Goal: Check status: Verify the current state of an ongoing process or item

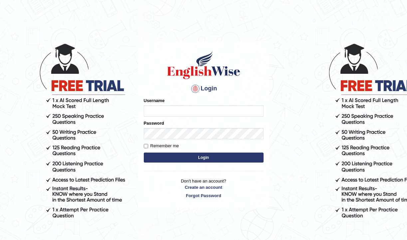
type input "pujap_parramatta"
click at [216, 160] on button "Login" at bounding box center [204, 158] width 120 height 10
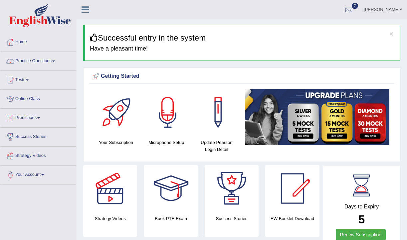
click at [58, 63] on link "Practice Questions" at bounding box center [38, 60] width 76 height 17
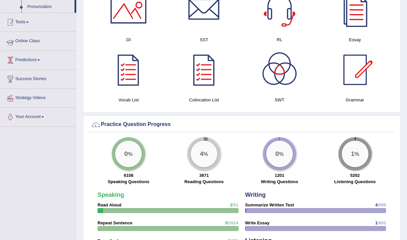
scroll to position [434, 0]
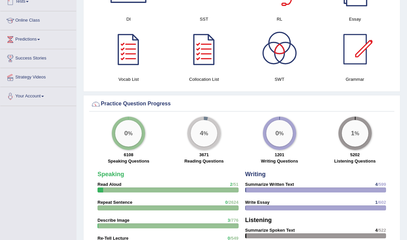
click at [25, 9] on link "Tests" at bounding box center [38, 0] width 76 height 17
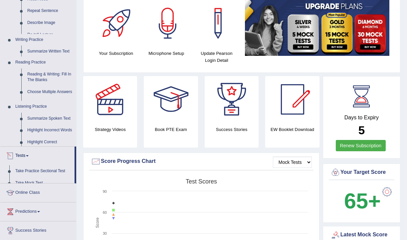
scroll to position [73, 0]
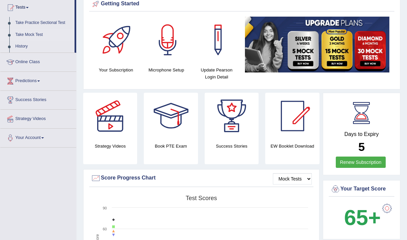
click at [46, 34] on link "Take Mock Test" at bounding box center [43, 35] width 62 height 12
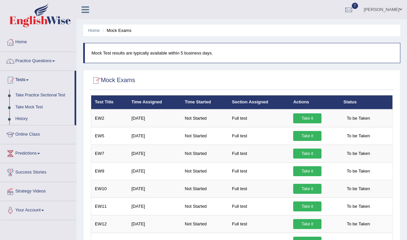
click at [32, 119] on link "History" at bounding box center [43, 119] width 62 height 12
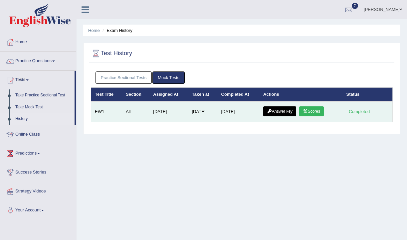
click at [315, 109] on link "Scores" at bounding box center [311, 112] width 25 height 10
